Goal: Check status: Check status

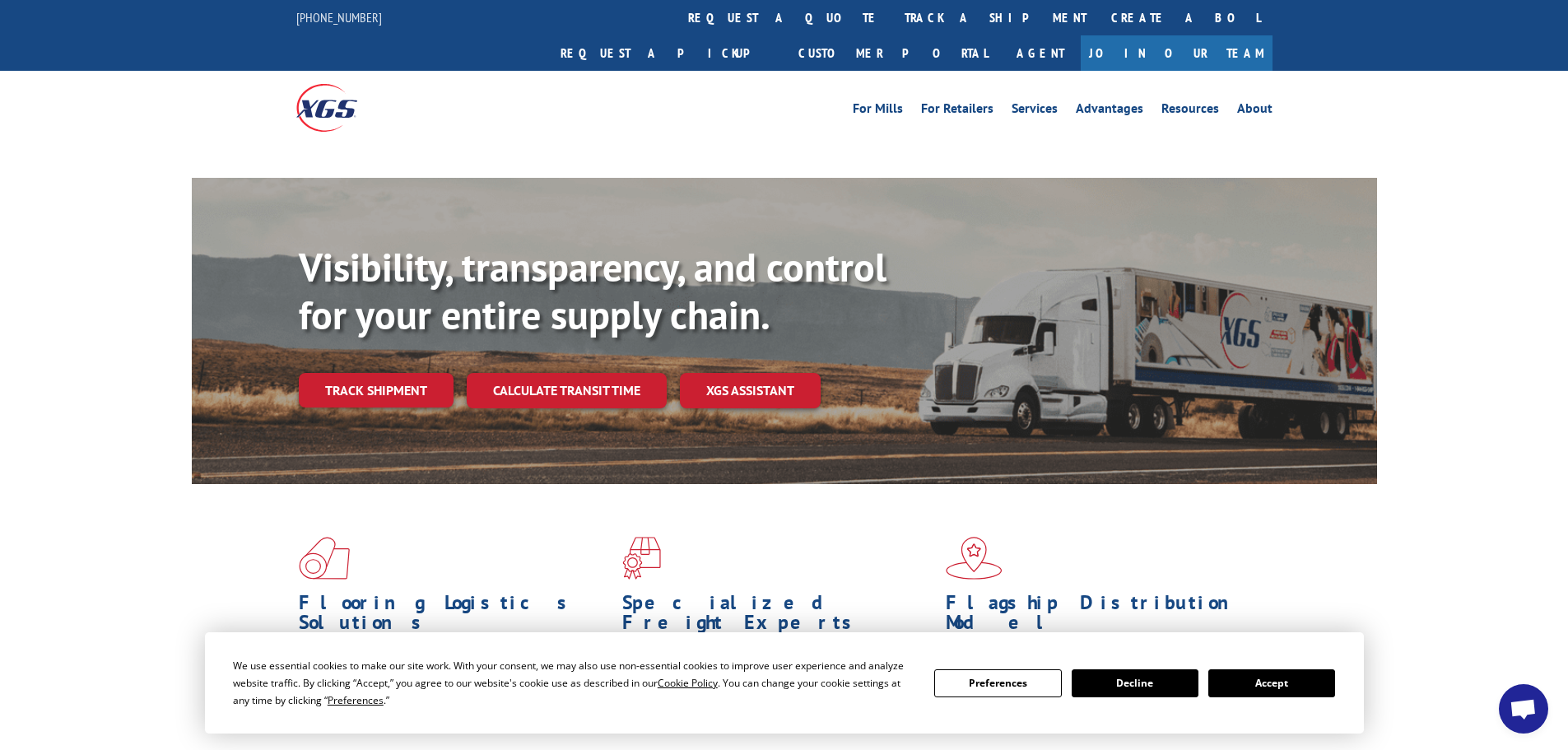
click at [423, 358] on div "Visibility, transparency, and control for your entire supply chain. Track shipm…" at bounding box center [838, 358] width 1078 height 229
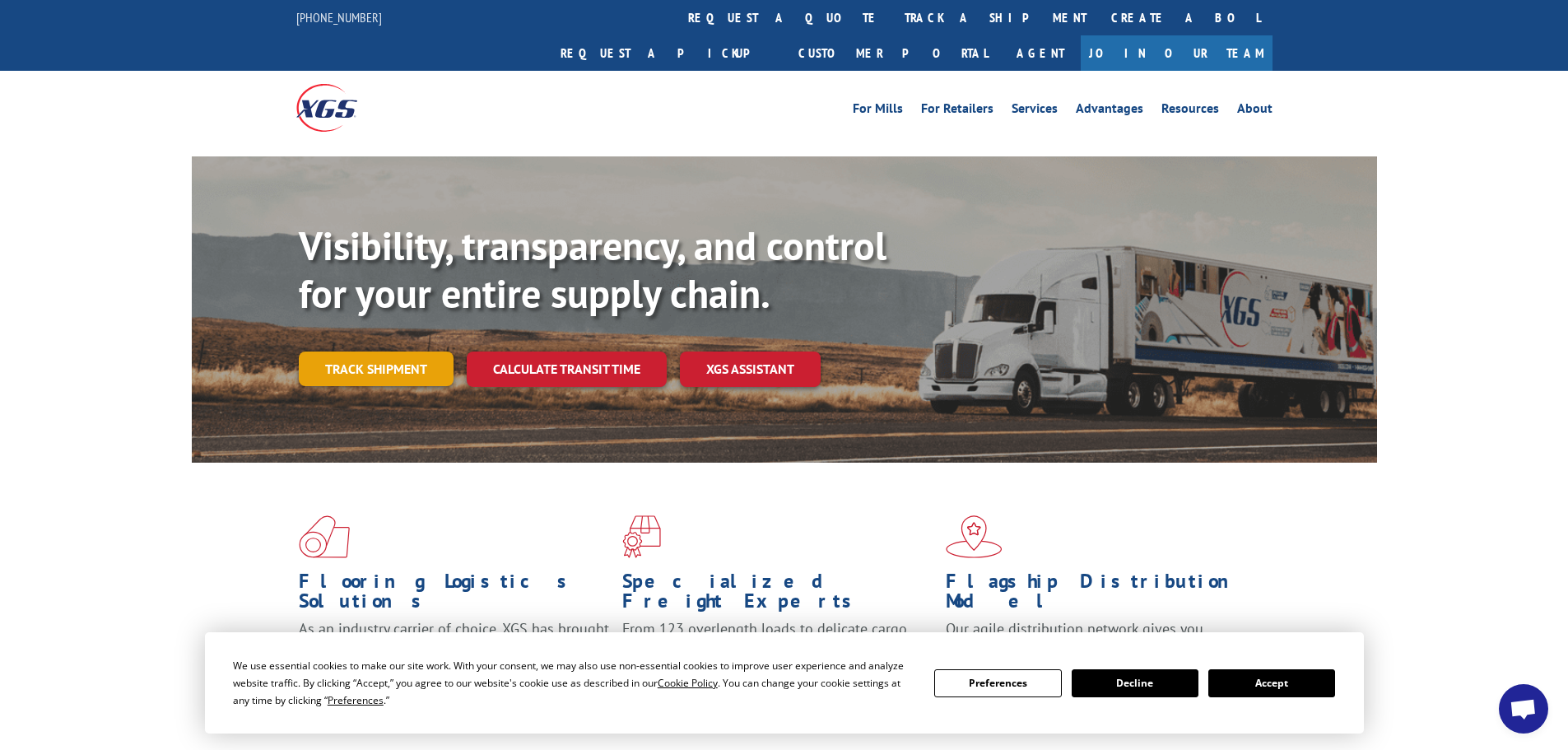
click at [413, 351] on link "Track shipment" at bounding box center [376, 369] width 154 height 35
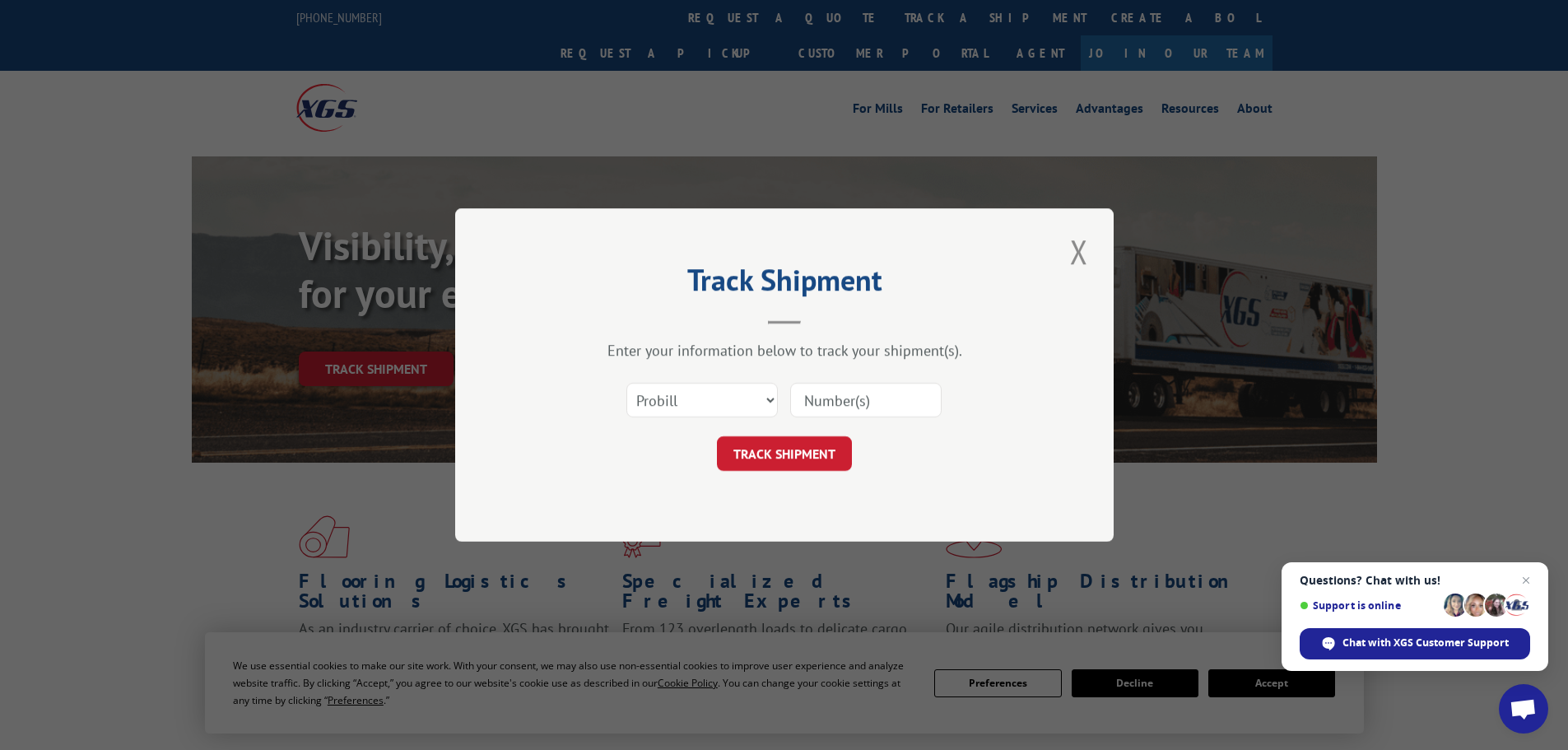
click at [857, 409] on input at bounding box center [865, 400] width 151 height 35
paste input "17519629"
type input "17519629"
click at [807, 458] on button "TRACK SHIPMENT" at bounding box center [784, 453] width 135 height 35
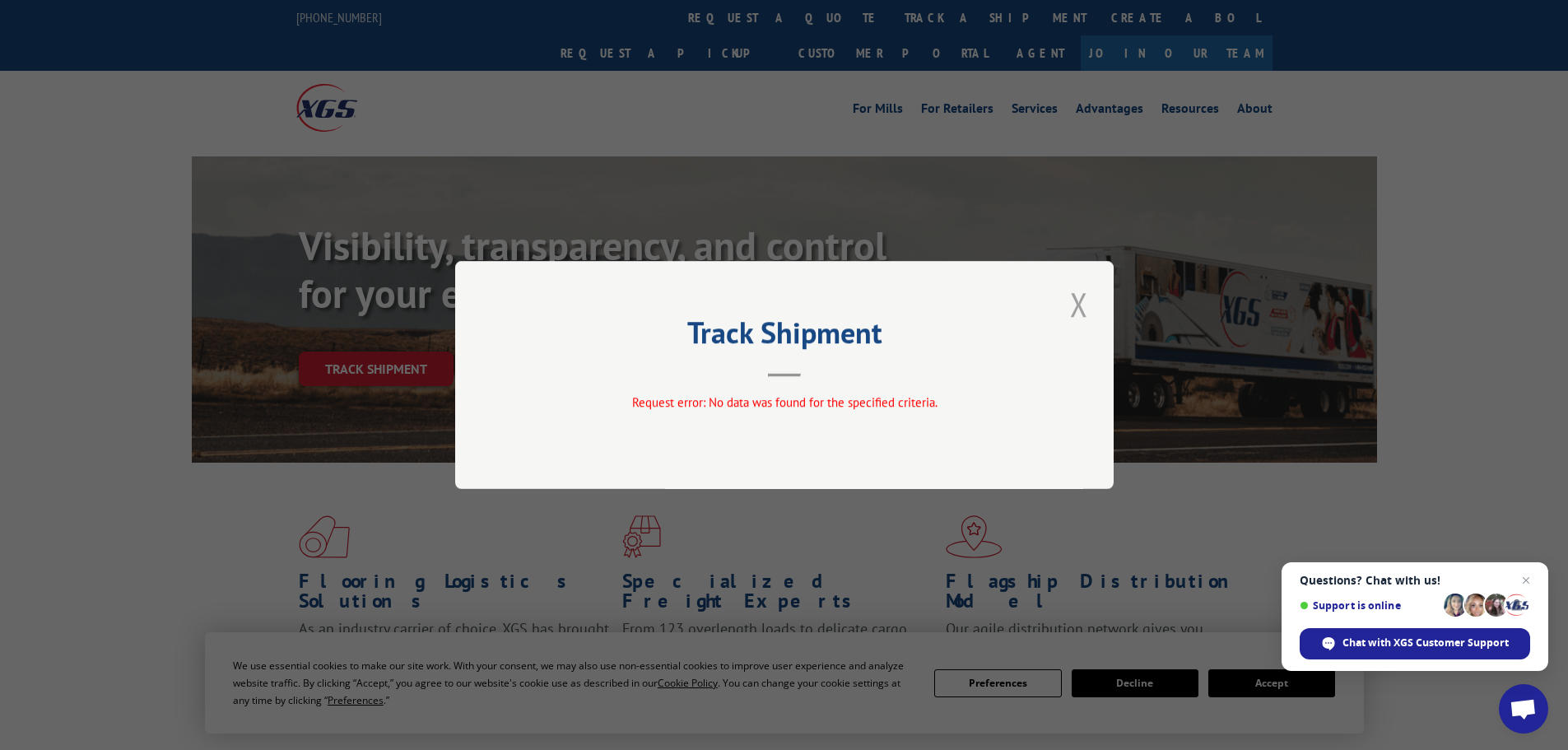
click at [1086, 296] on button "Close modal" at bounding box center [1079, 304] width 28 height 45
